Goal: Navigation & Orientation: Go to known website

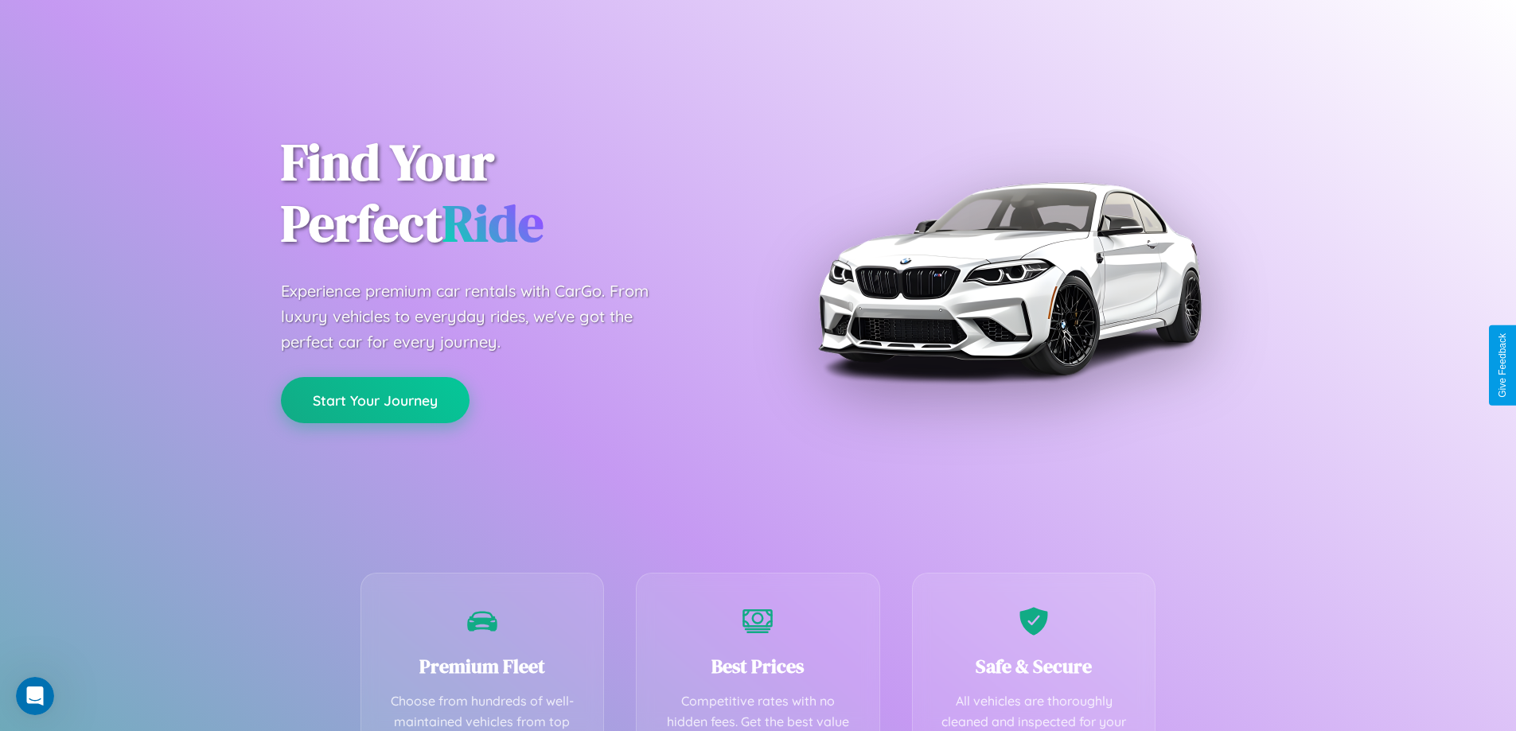
click at [375, 400] on button "Start Your Journey" at bounding box center [375, 400] width 189 height 46
click at [375, 399] on button "Start Your Journey" at bounding box center [375, 400] width 189 height 46
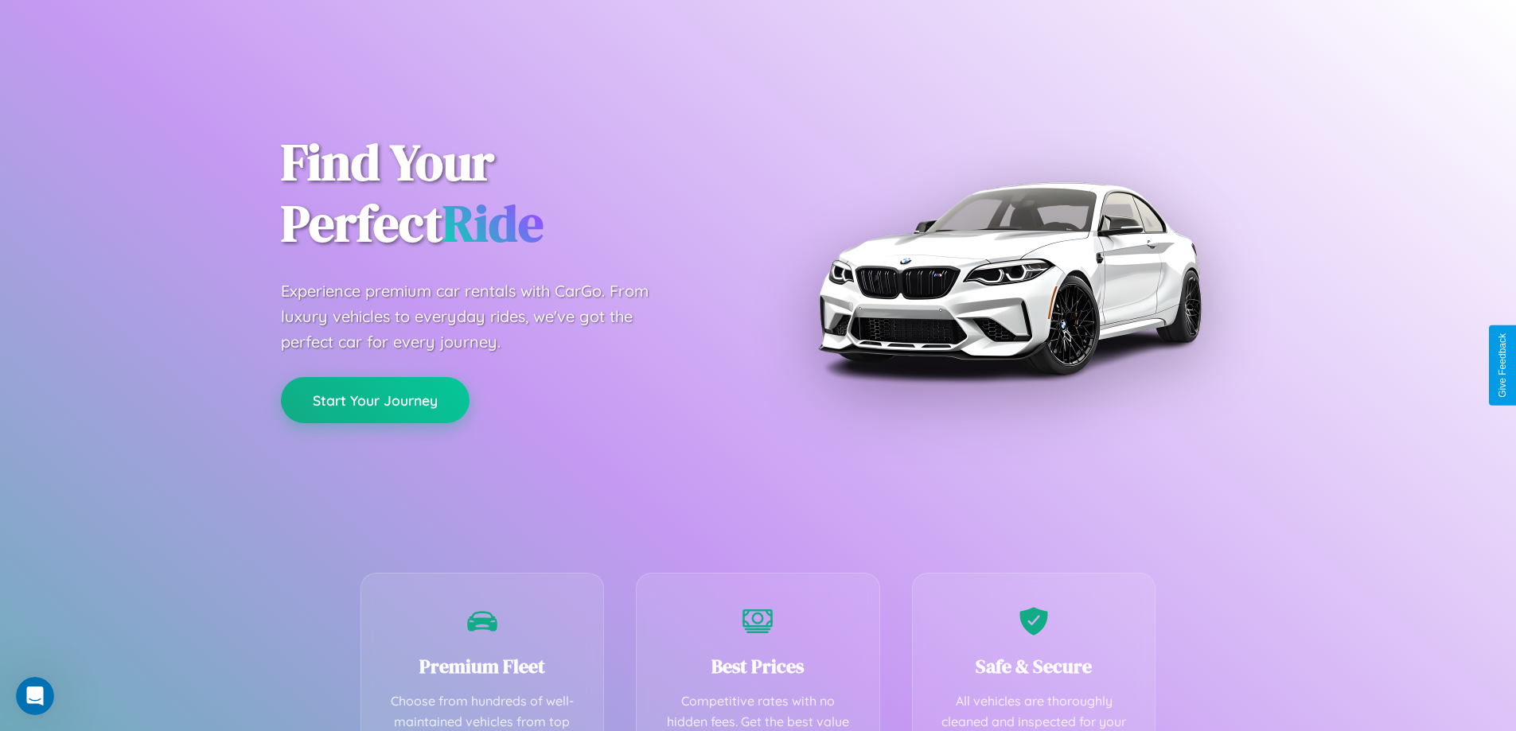
click at [375, 399] on button "Start Your Journey" at bounding box center [375, 400] width 189 height 46
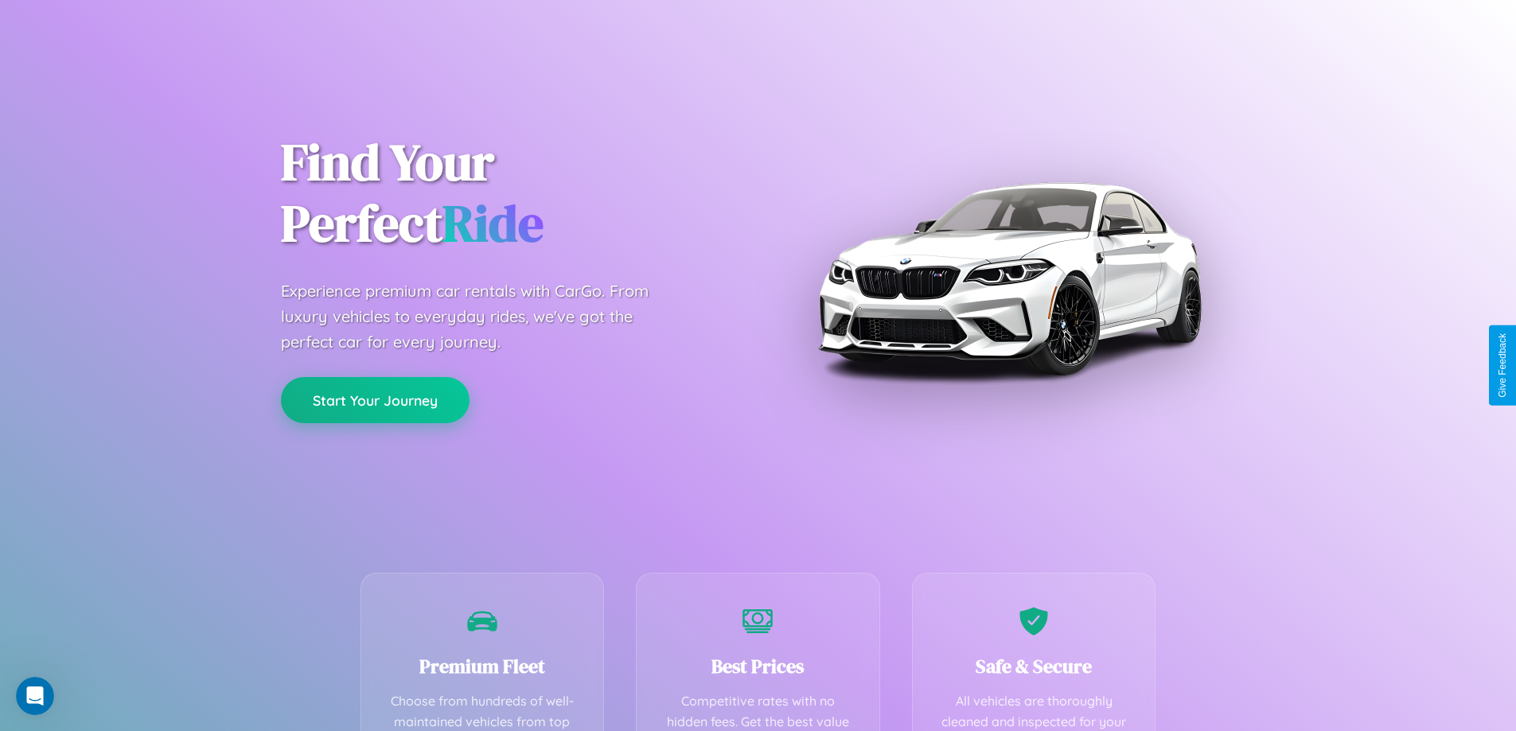
click at [375, 399] on button "Start Your Journey" at bounding box center [375, 400] width 189 height 46
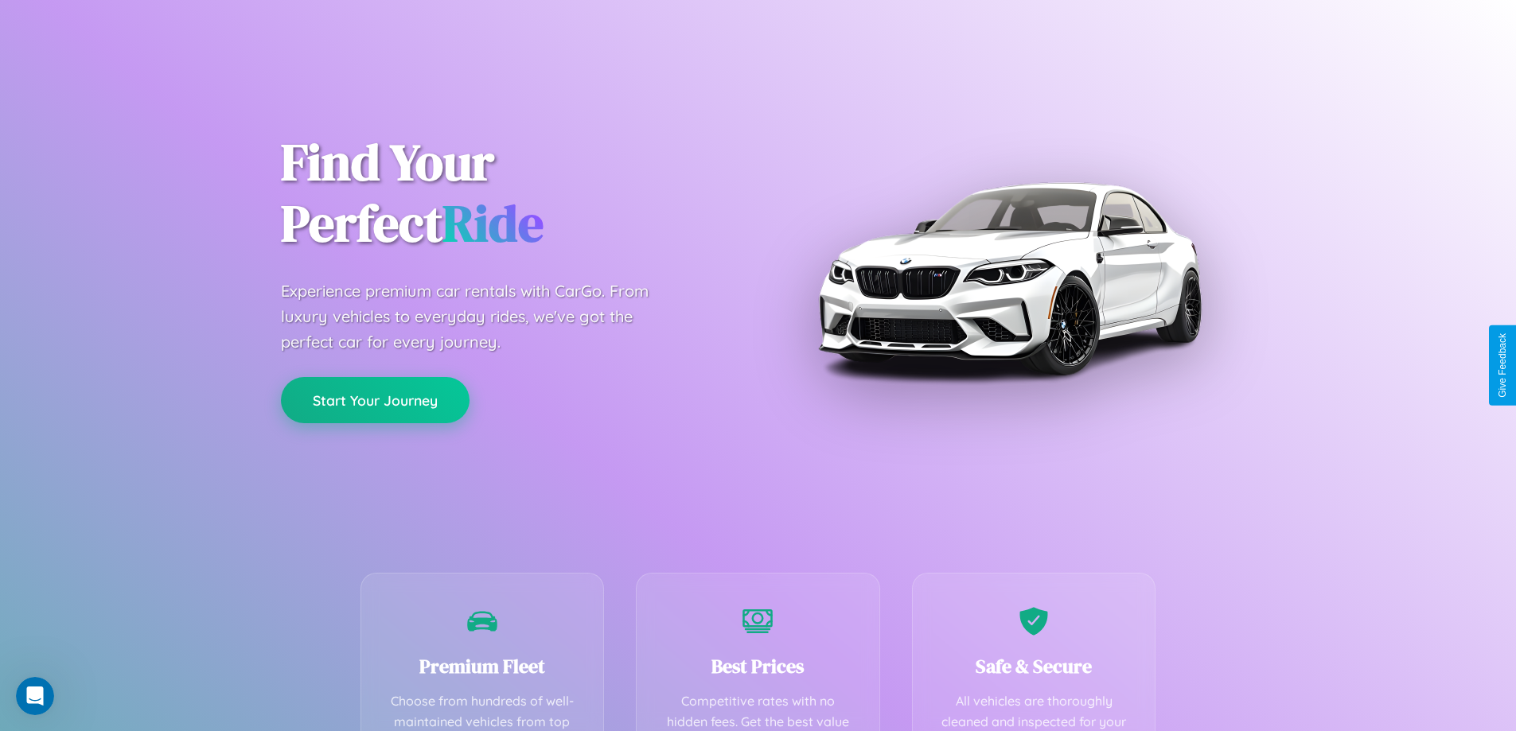
click at [375, 399] on button "Start Your Journey" at bounding box center [375, 400] width 189 height 46
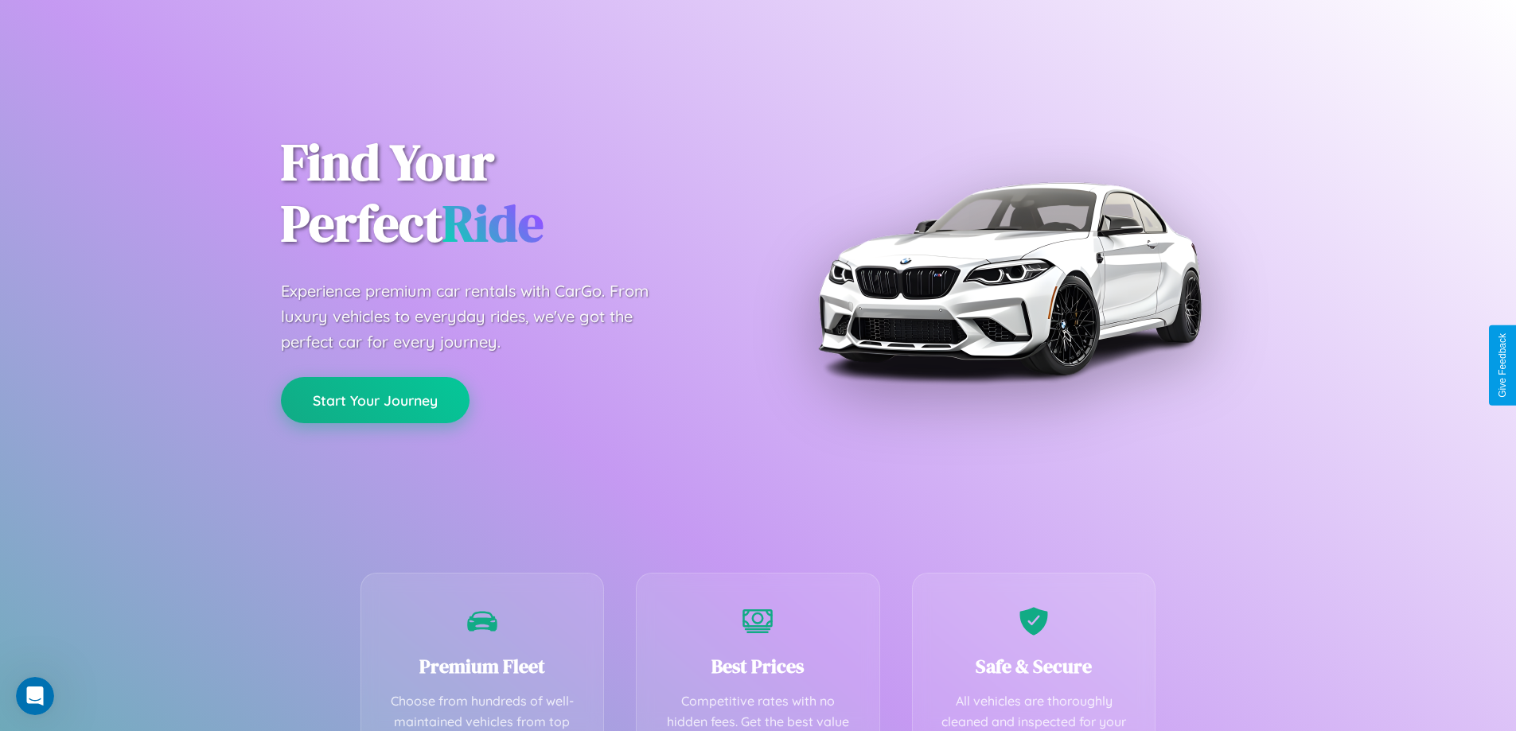
click at [375, 399] on button "Start Your Journey" at bounding box center [375, 400] width 189 height 46
